Goal: Information Seeking & Learning: Learn about a topic

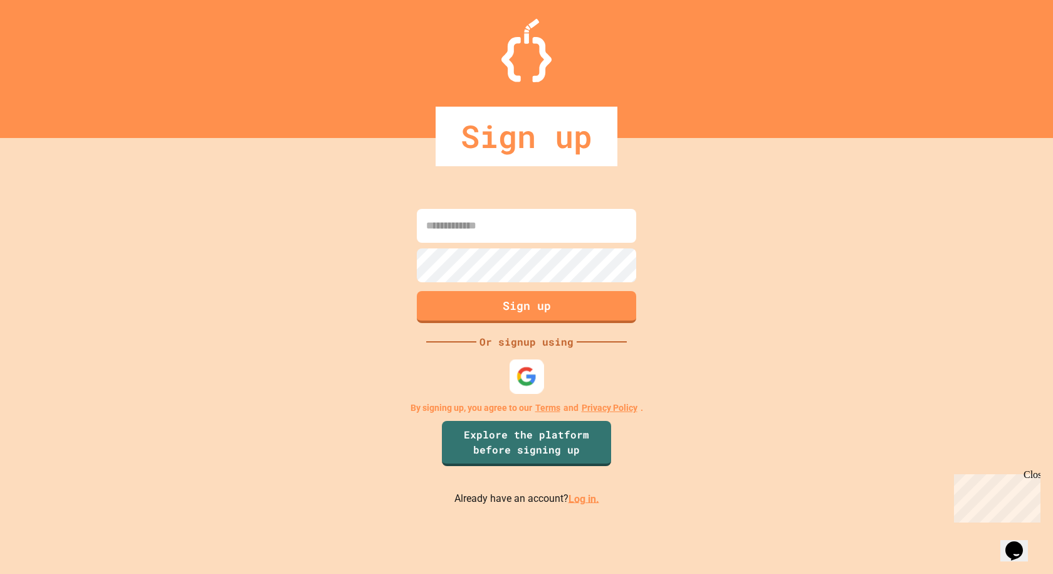
click at [527, 363] on div at bounding box center [527, 376] width 34 height 34
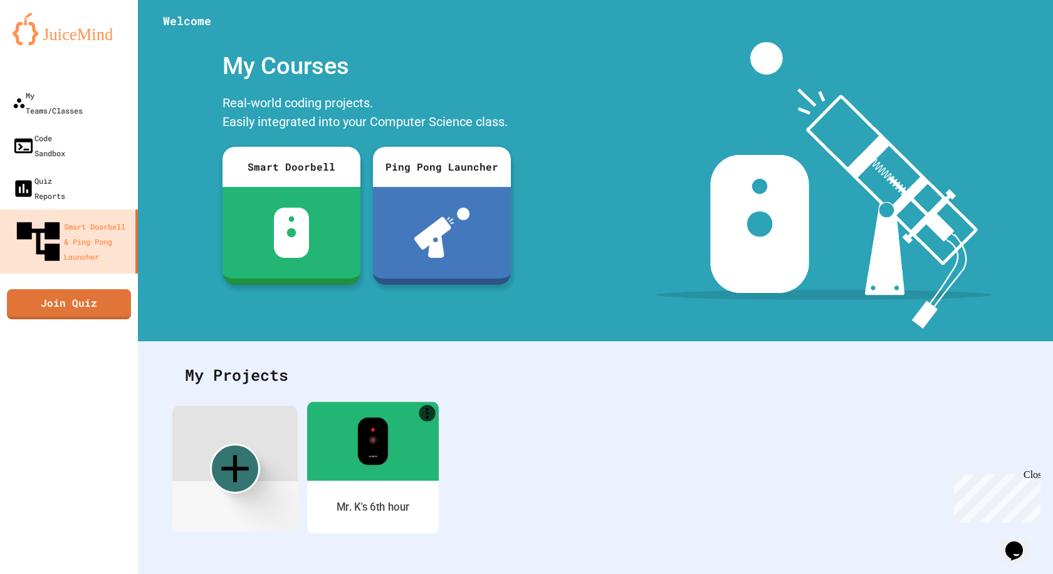
click at [406, 460] on div at bounding box center [373, 440] width 132 height 79
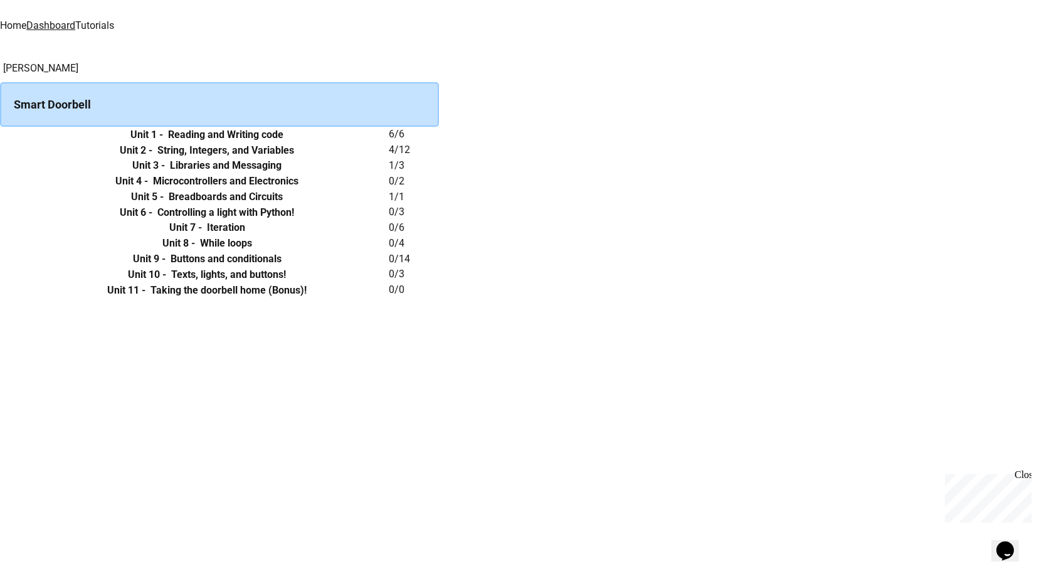
click at [152, 158] on h6 "Unit 2 -" at bounding box center [136, 150] width 33 height 15
click at [0, 150] on icon "expand row" at bounding box center [0, 150] width 0 height 0
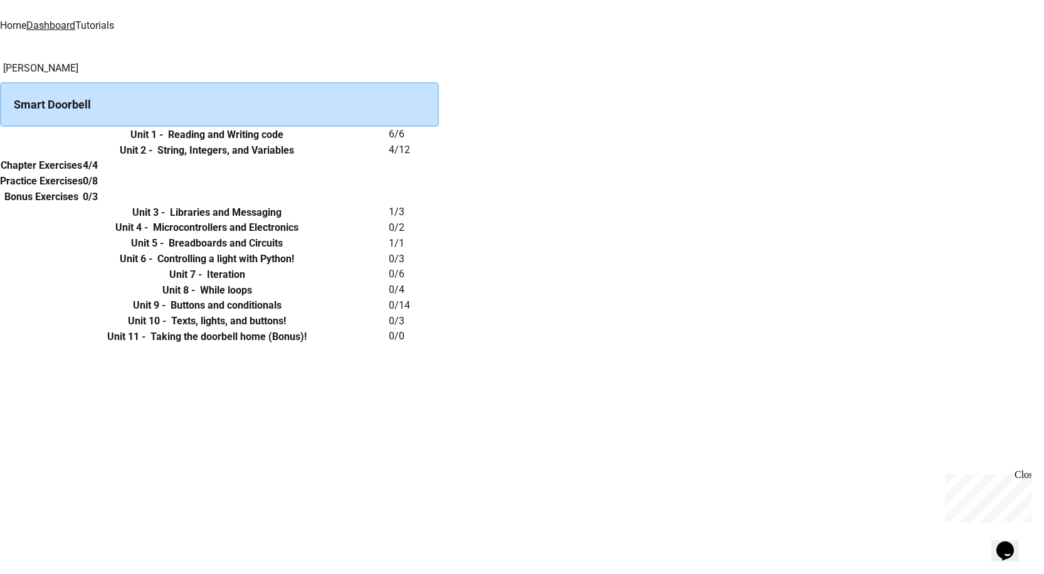
click at [82, 173] on h6 "Chapter Exercises" at bounding box center [42, 165] width 82 height 15
click at [114, 19] on link "Tutorials" at bounding box center [94, 25] width 39 height 12
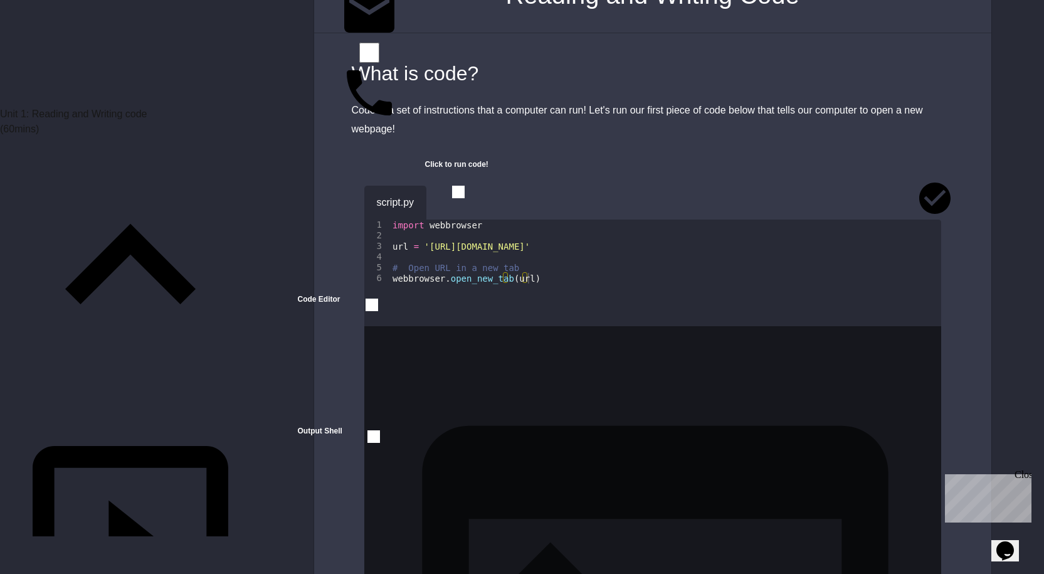
scroll to position [125, 0]
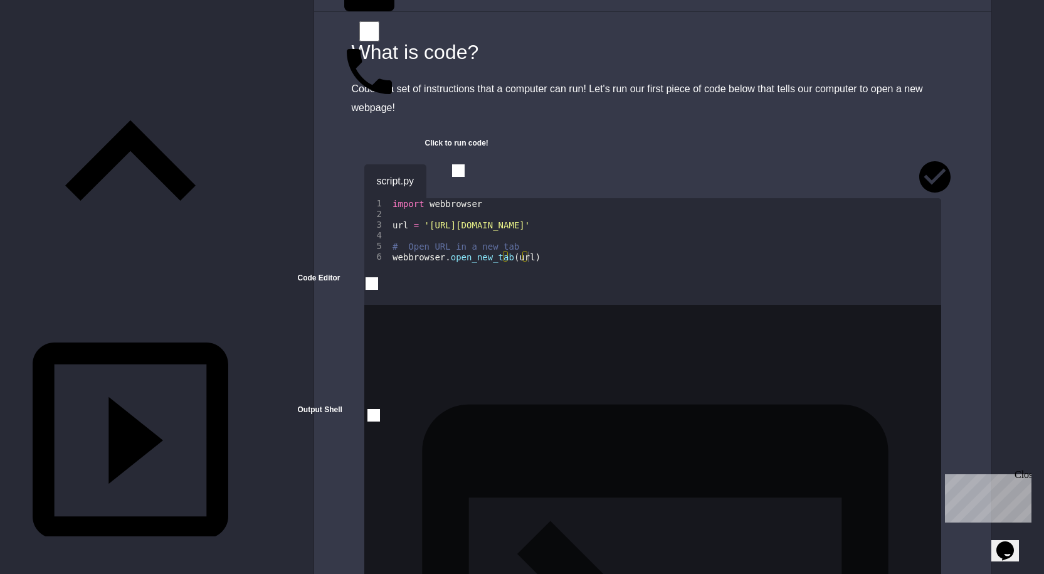
scroll to position [314, 0]
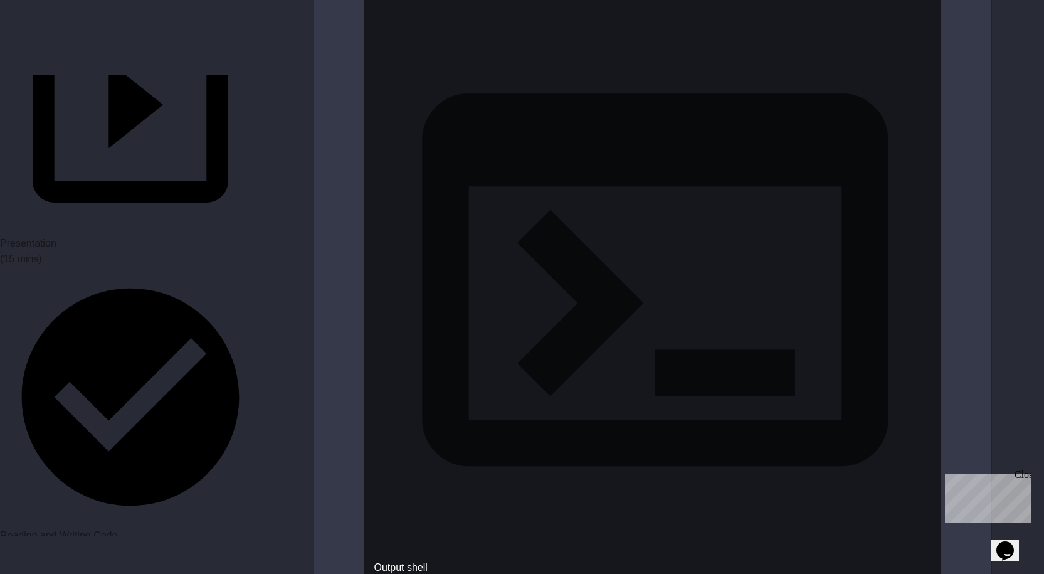
scroll to position [1568, 0]
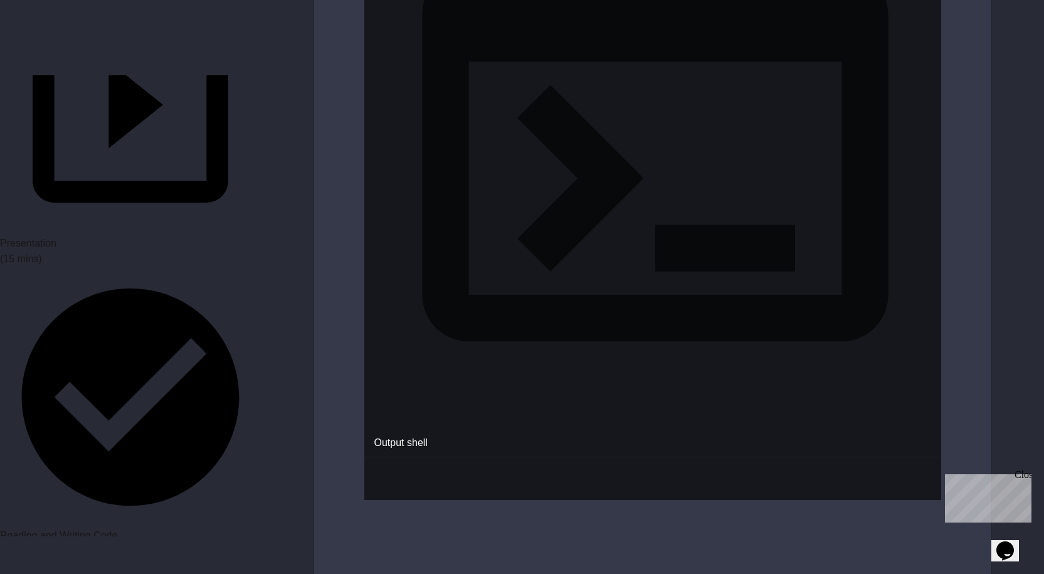
click at [1020, 475] on div "Close" at bounding box center [1023, 477] width 16 height 16
drag, startPoint x: 753, startPoint y: 175, endPoint x: 663, endPoint y: 263, distance: 126.4
drag, startPoint x: 663, startPoint y: 263, endPoint x: 650, endPoint y: 280, distance: 20.6
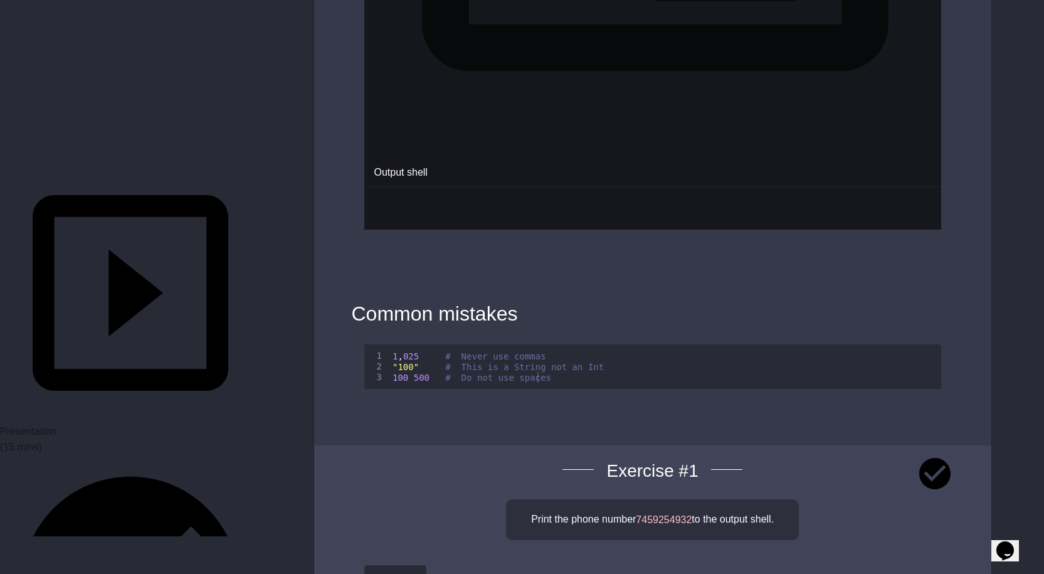
scroll to position [1944, 0]
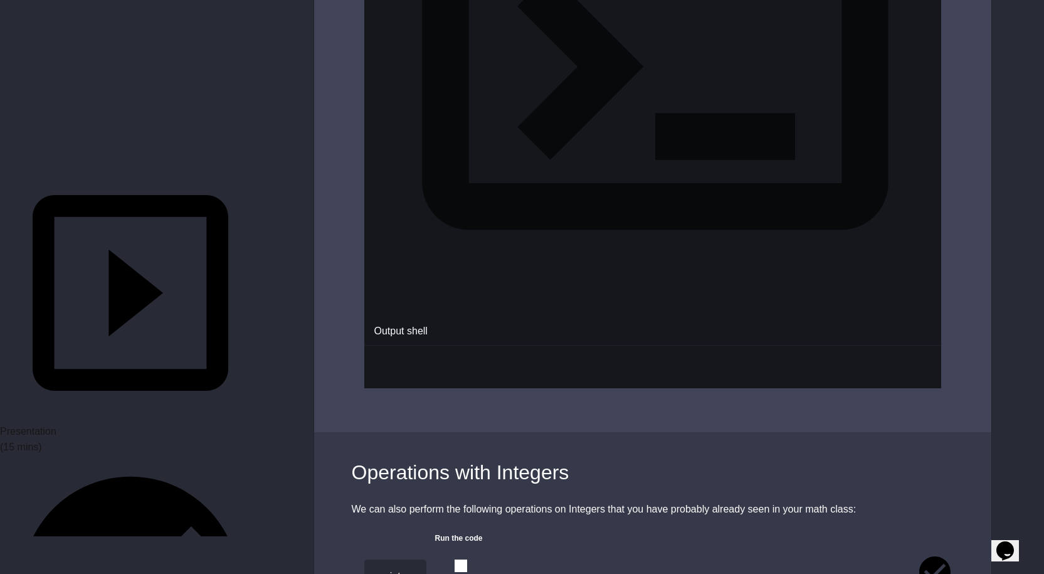
scroll to position [2812, 0]
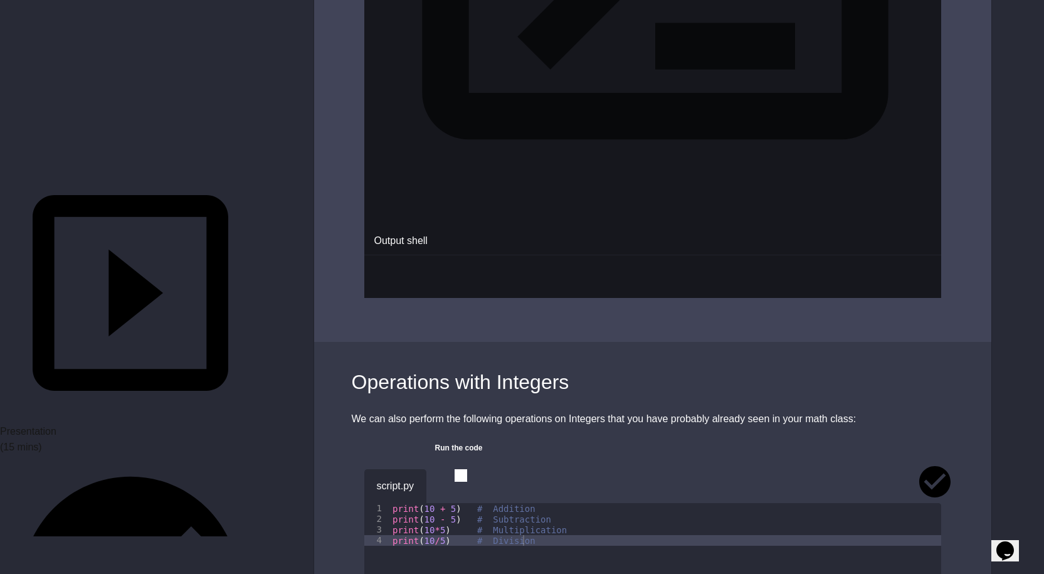
drag, startPoint x: 160, startPoint y: 312, endPoint x: 280, endPoint y: 300, distance: 120.3
click at [279, 302] on div "Unit 1: Reading and Writing code ( 60 mins) Presentation (15 mins) Reading and …" at bounding box center [522, 19] width 1044 height 5566
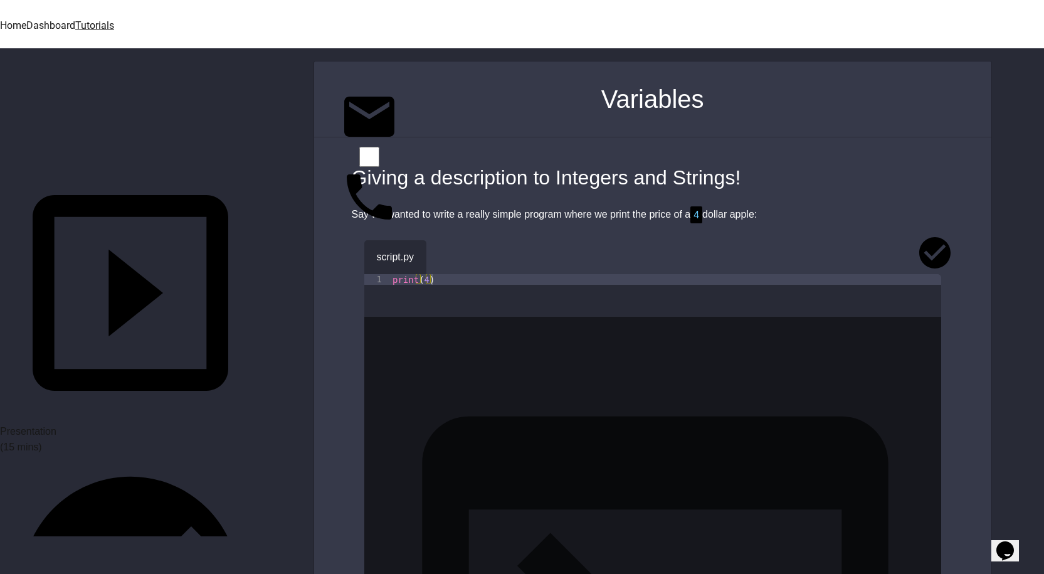
click at [445, 254] on icon "button" at bounding box center [445, 254] width 0 height 0
click at [456, 257] on icon "button" at bounding box center [453, 261] width 7 height 9
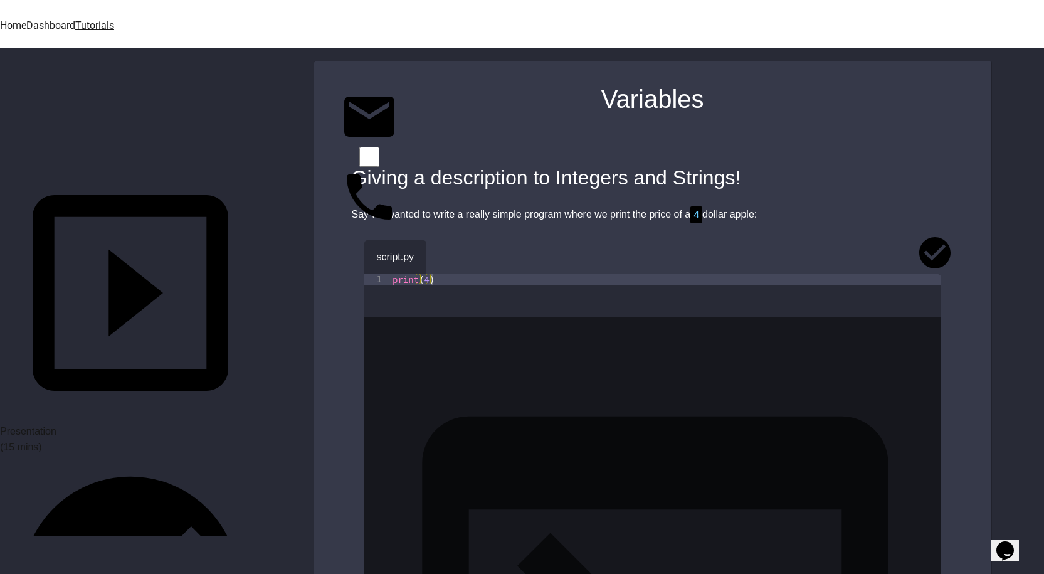
click at [445, 254] on icon "button" at bounding box center [445, 254] width 0 height 0
click at [483, 256] on icon "button" at bounding box center [478, 261] width 10 height 10
click at [445, 254] on icon "button" at bounding box center [445, 254] width 0 height 0
click at [426, 274] on div "print ( 4 )" at bounding box center [665, 295] width 551 height 43
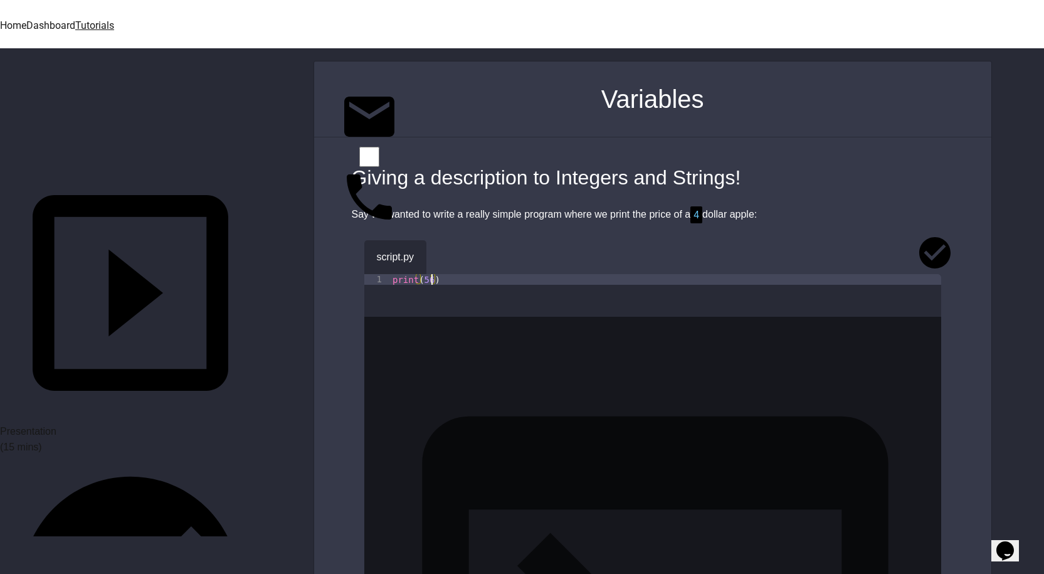
type textarea "*********"
click at [445, 254] on icon "button" at bounding box center [445, 254] width 0 height 0
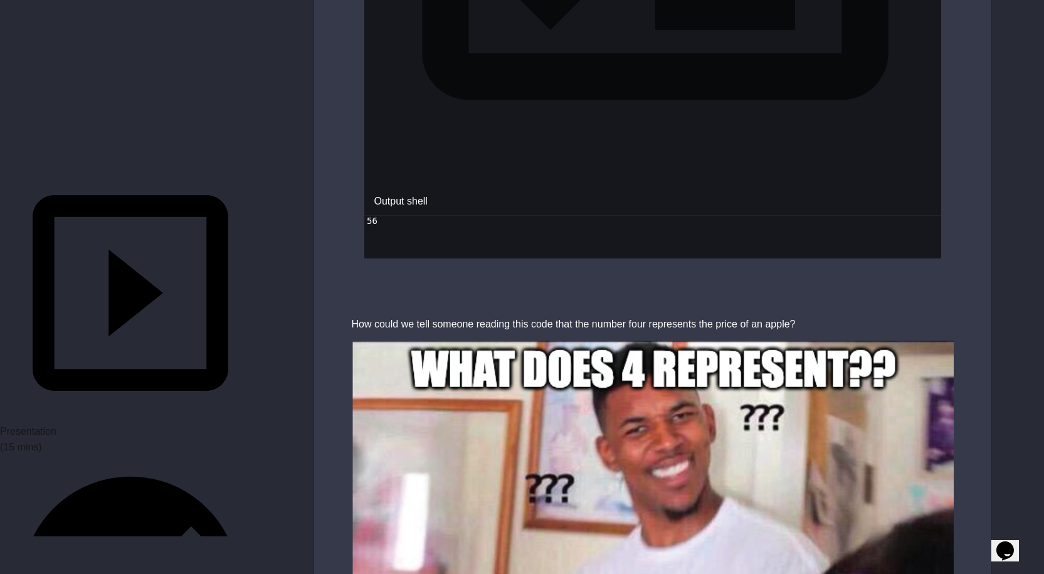
scroll to position [690, 0]
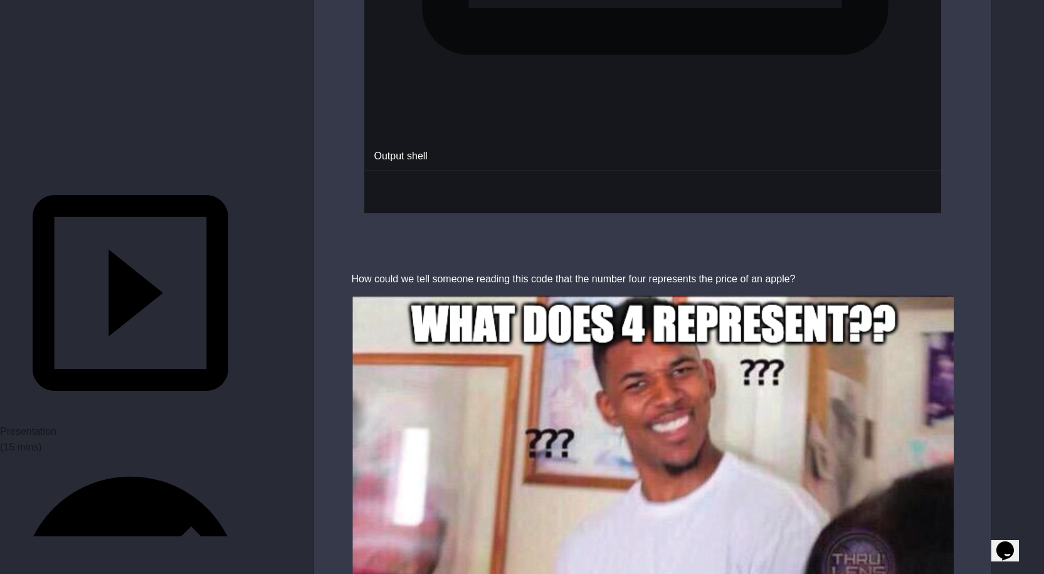
scroll to position [878, 0]
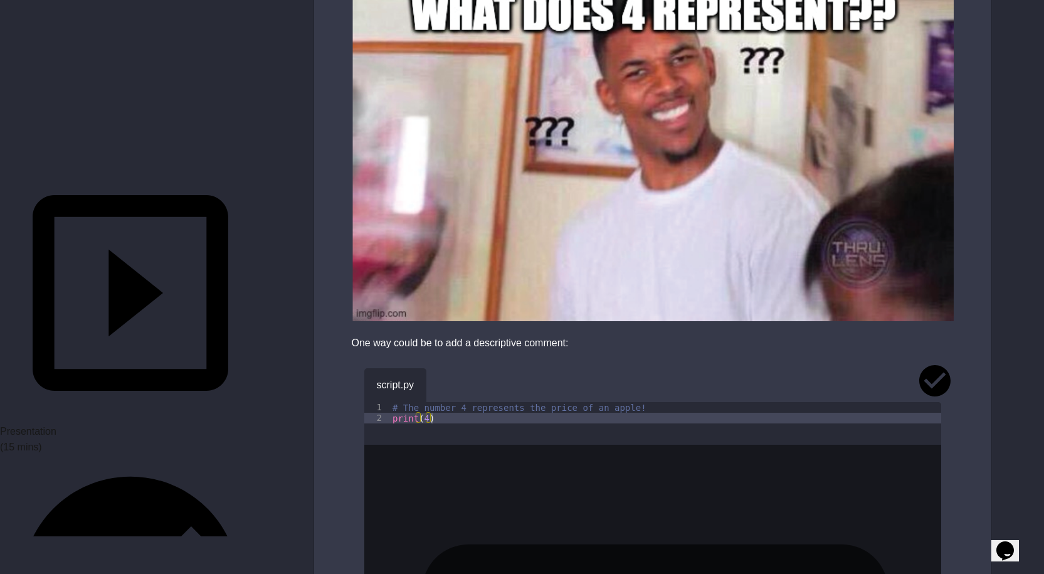
scroll to position [1003, 0]
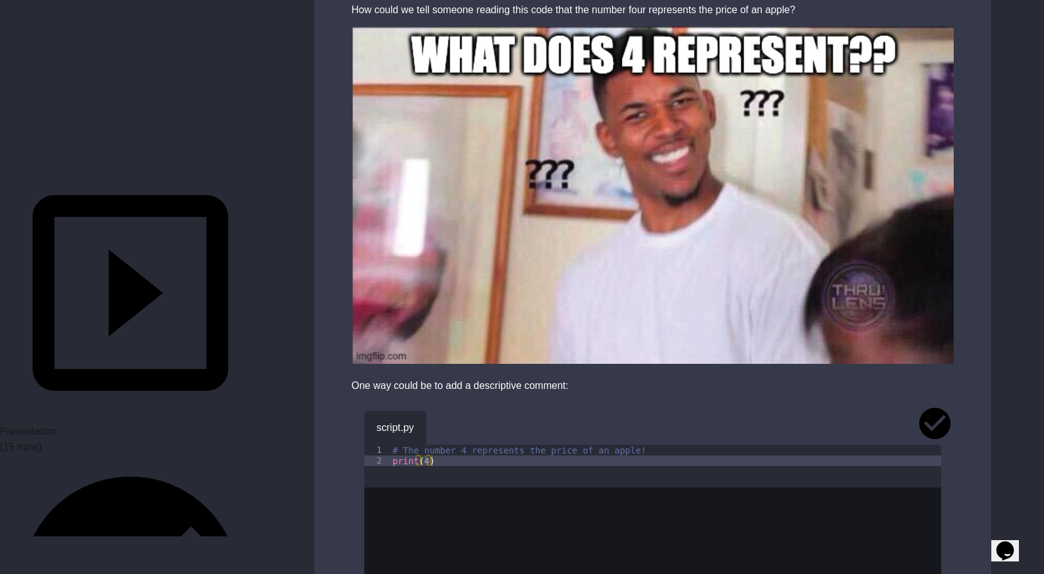
drag, startPoint x: 542, startPoint y: 305, endPoint x: 516, endPoint y: 237, distance: 72.4
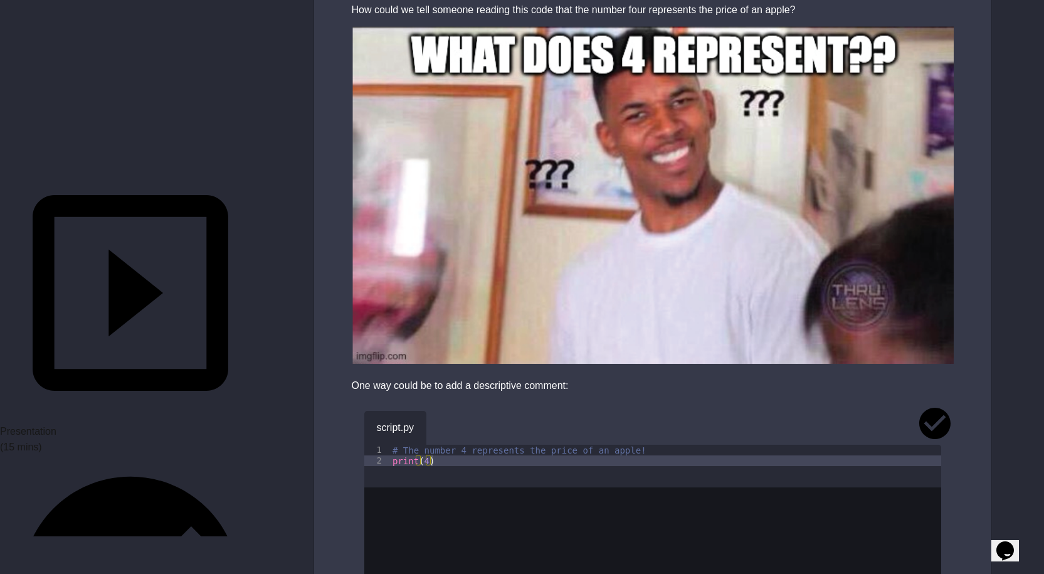
drag, startPoint x: 504, startPoint y: 167, endPoint x: 577, endPoint y: 169, distance: 73.4
type textarea "**********"
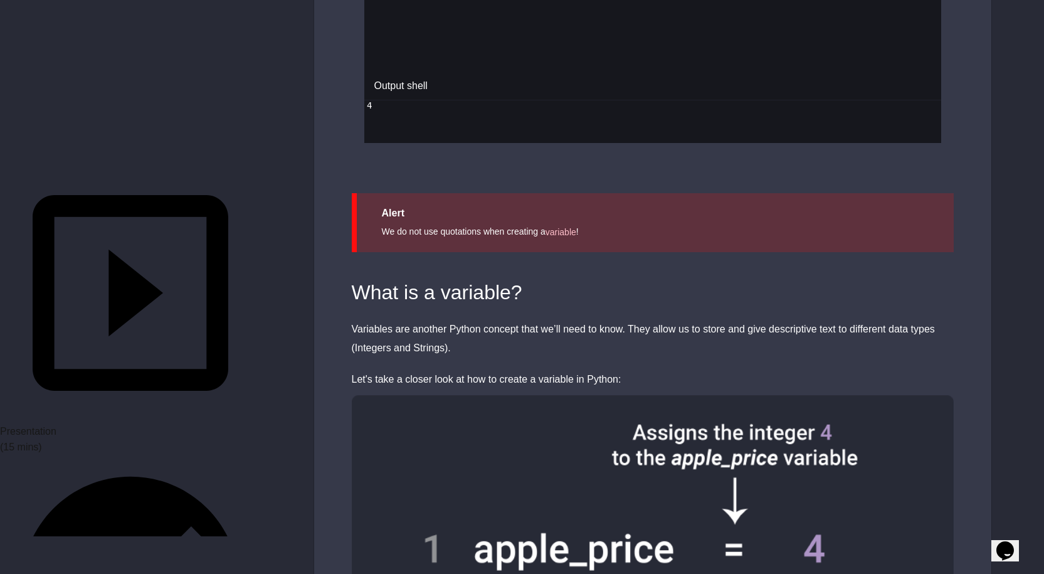
scroll to position [2680, 0]
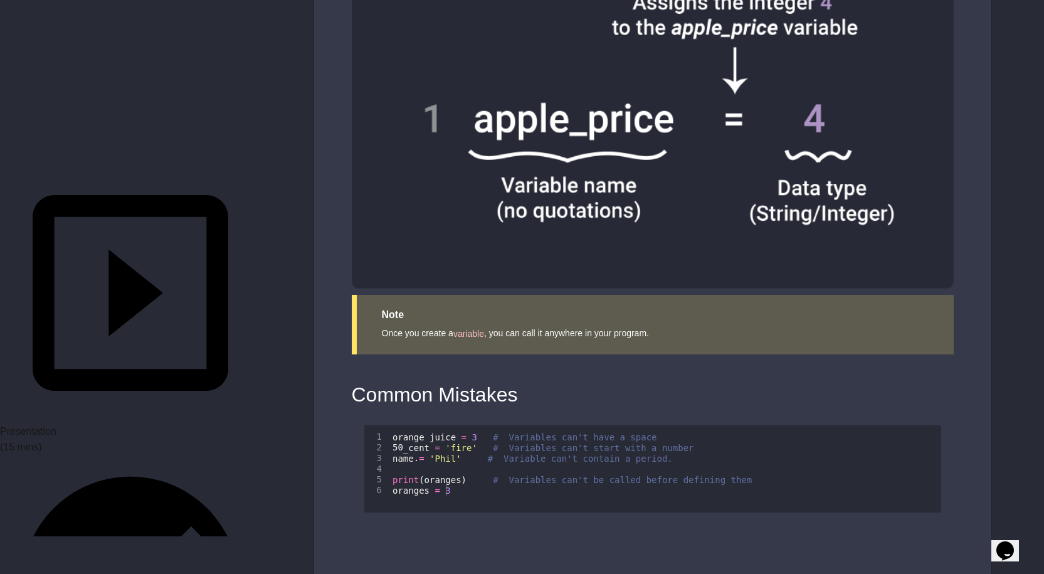
scroll to position [376, 0]
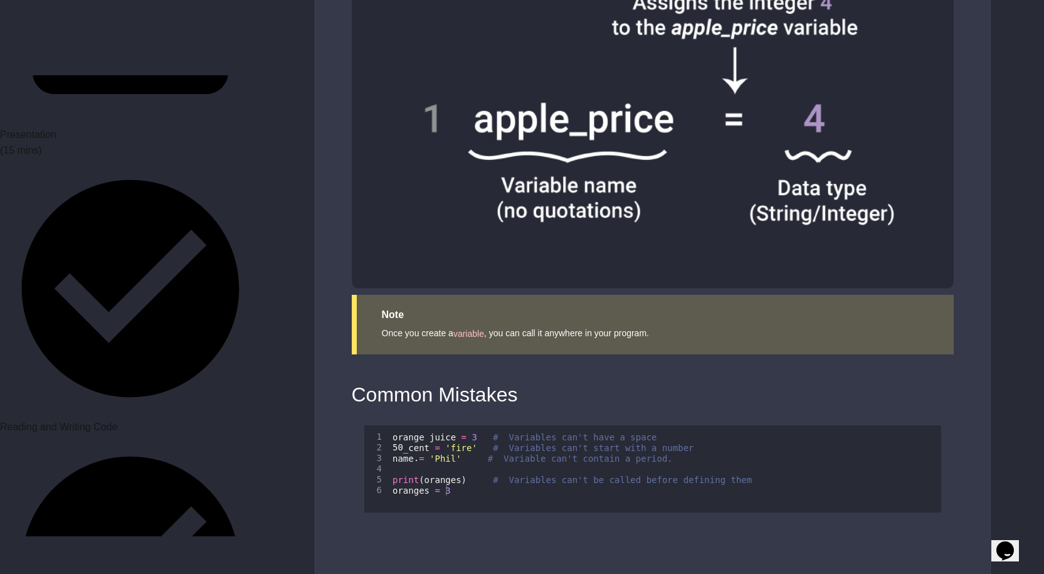
scroll to position [564, 0]
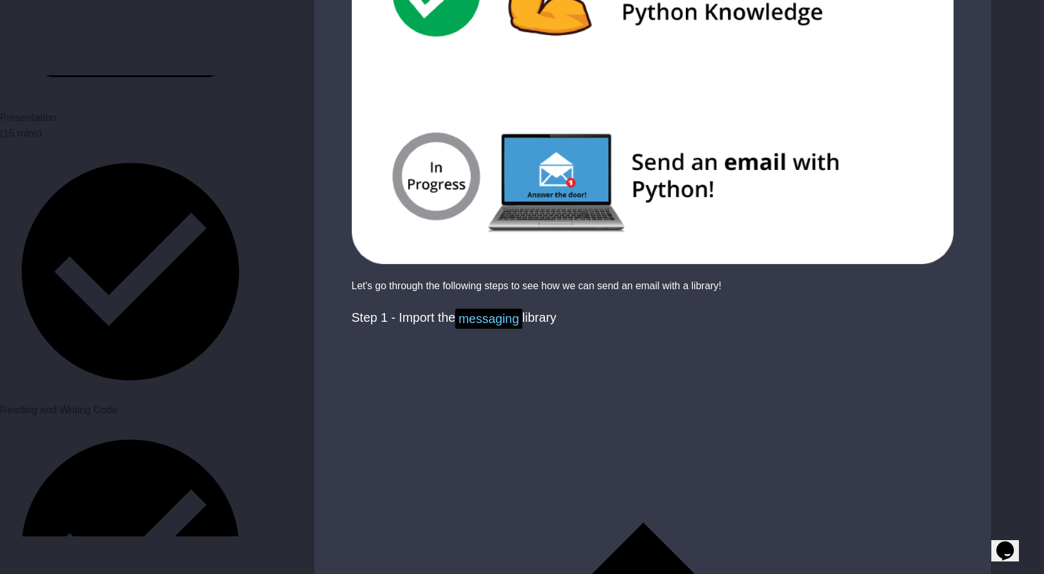
scroll to position [376, 0]
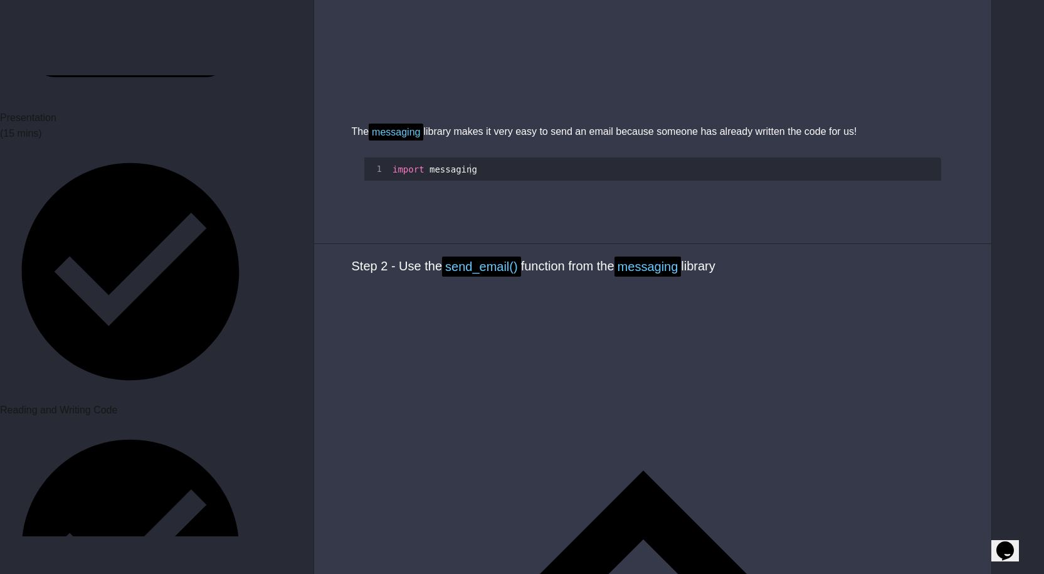
scroll to position [1191, 0]
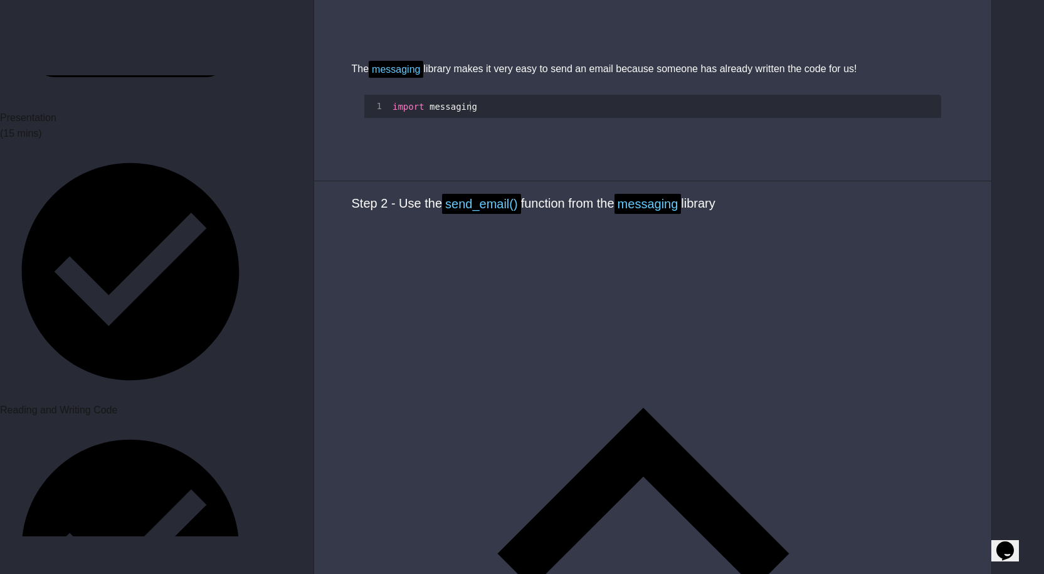
click at [564, 145] on div "import messaging messaging . send_email ( "[EMAIL_ADDRESS][DOMAIN_NAME]" , "Hel…" at bounding box center [665, 123] width 551 height 45
type textarea "**********"
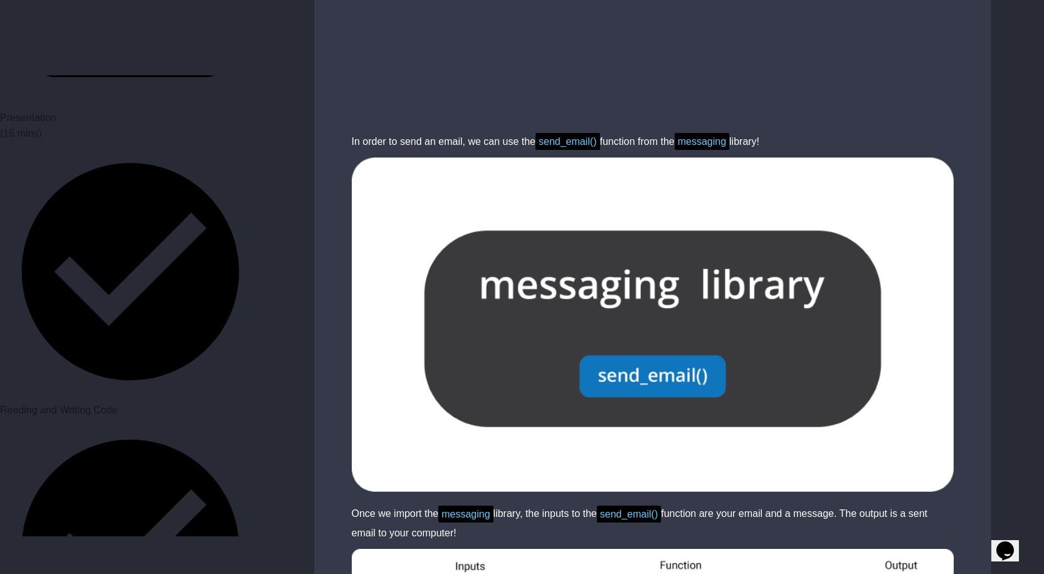
scroll to position [1944, 0]
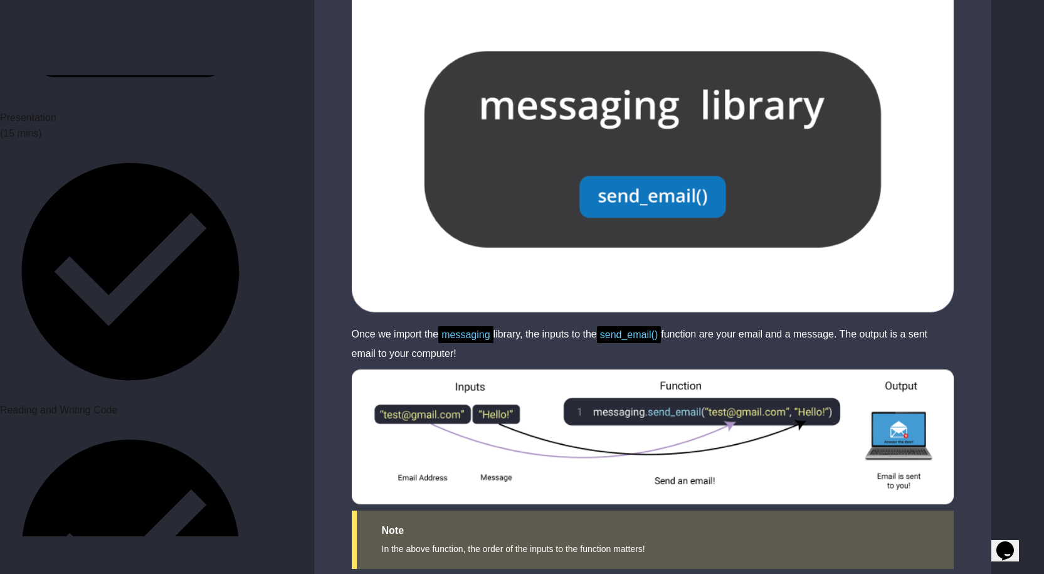
scroll to position [2069, 0]
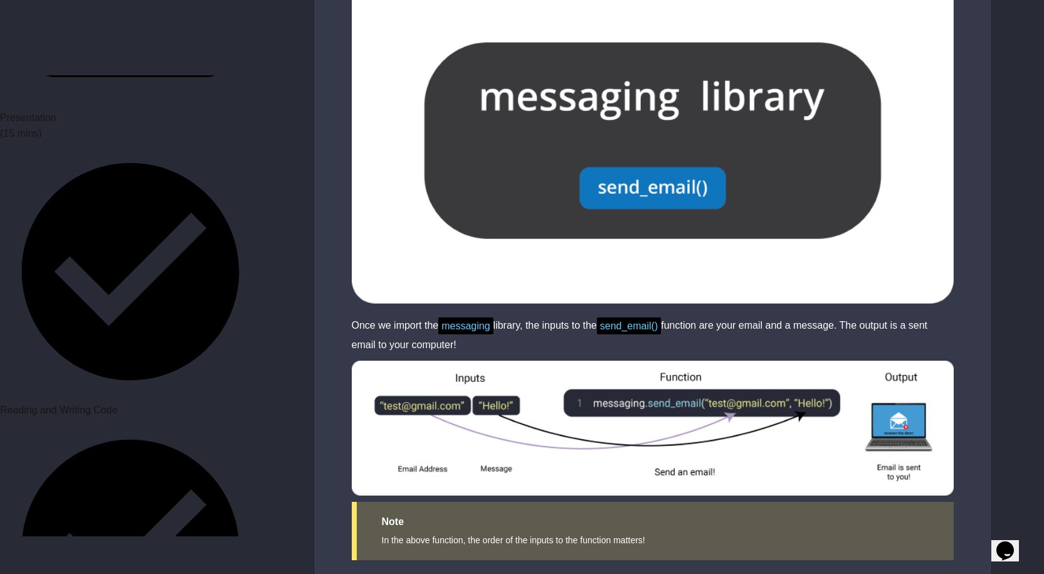
drag, startPoint x: 475, startPoint y: 217, endPoint x: 419, endPoint y: 200, distance: 58.3
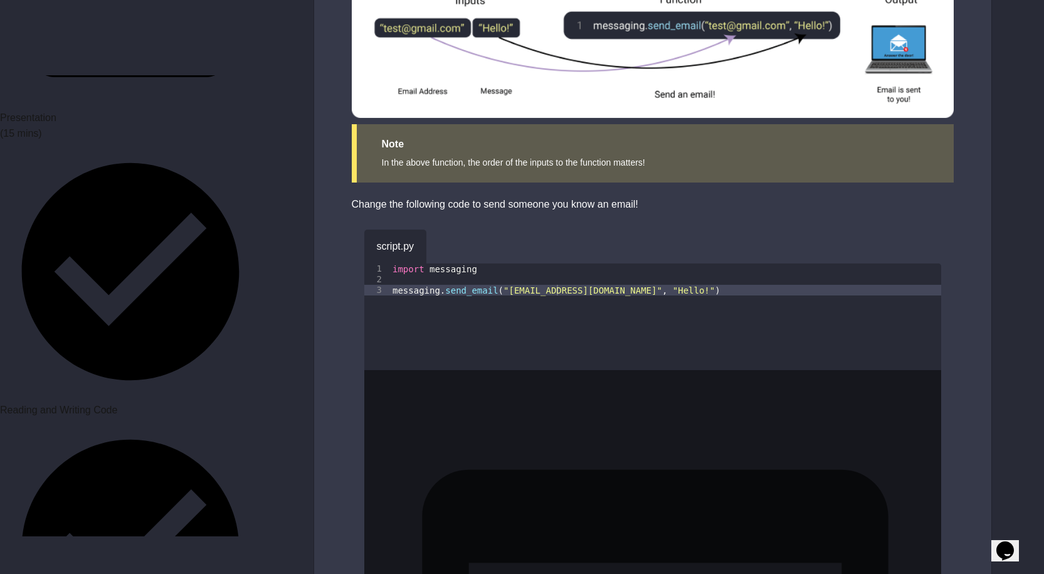
scroll to position [2447, 0]
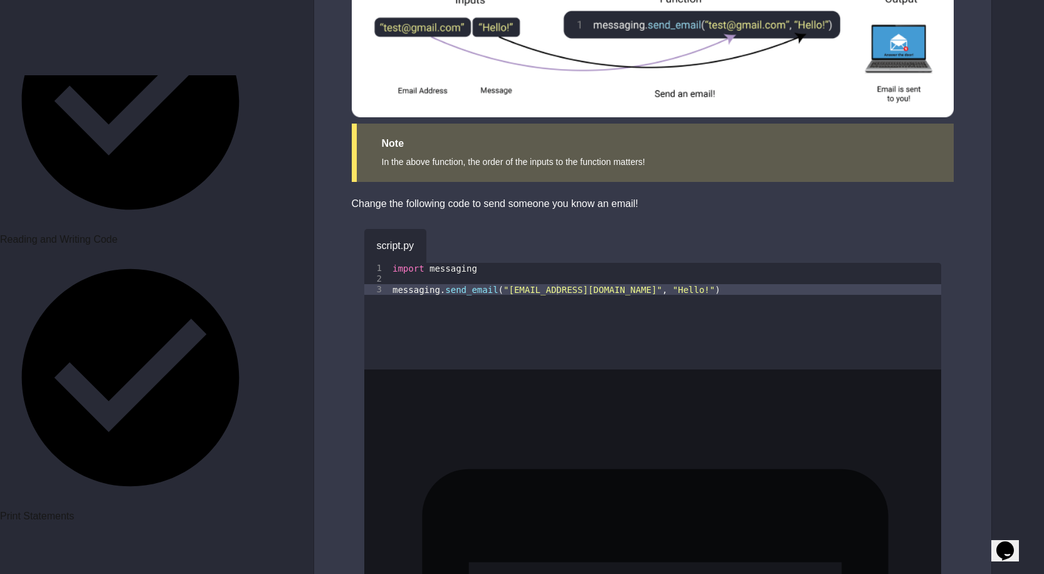
scroll to position [752, 0]
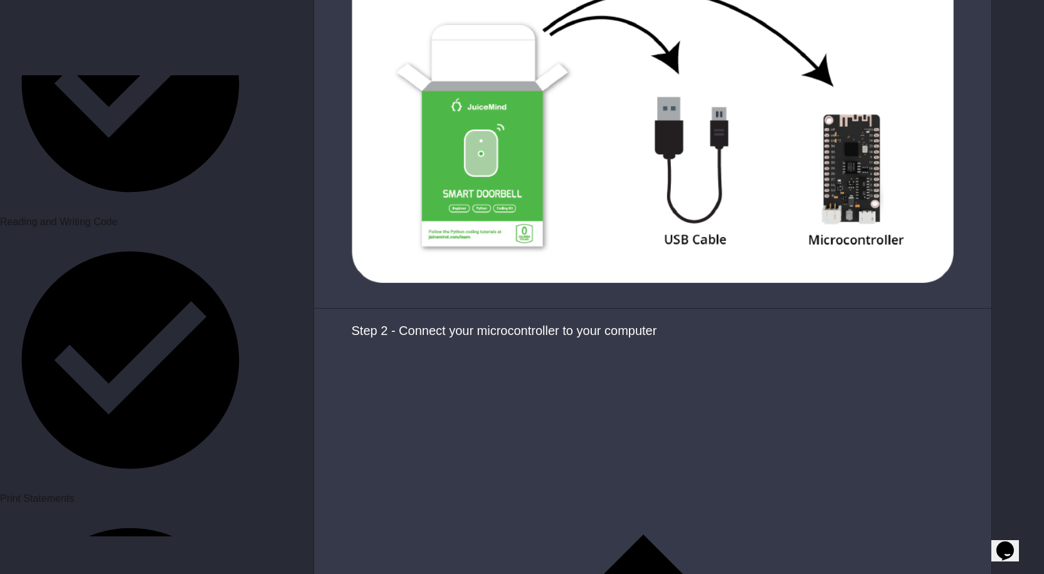
scroll to position [1379, 0]
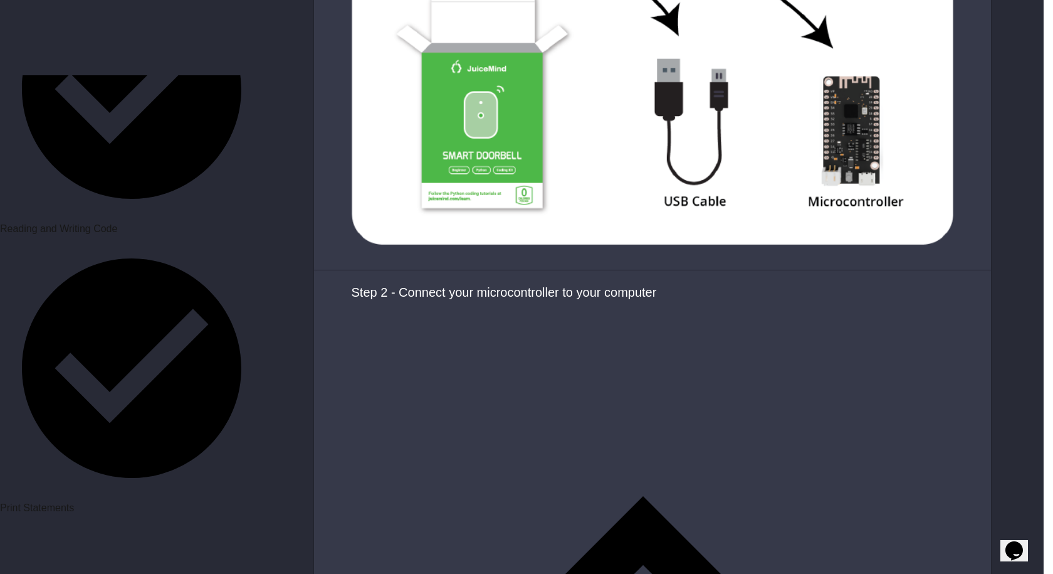
drag, startPoint x: 701, startPoint y: 171, endPoint x: 694, endPoint y: 182, distance: 13.2
